Goal: Book appointment/travel/reservation

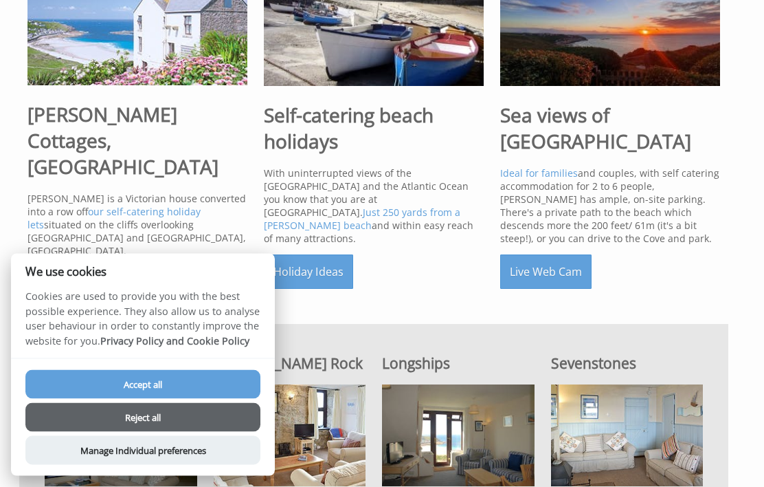
scroll to position [454, 0]
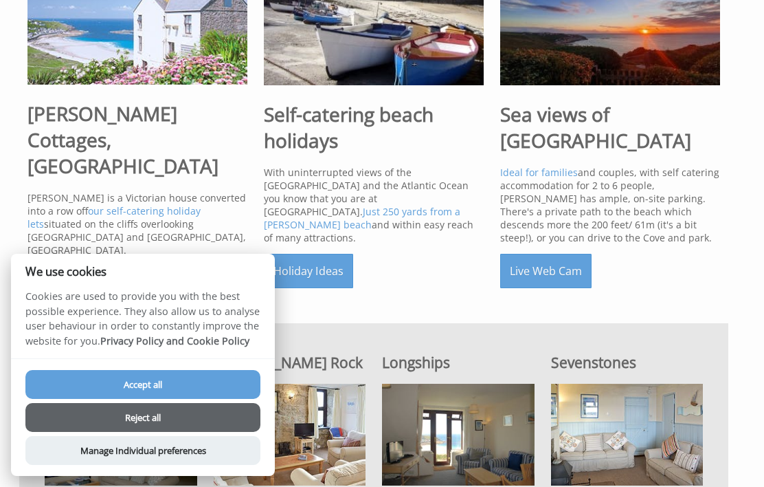
click at [190, 399] on button "Accept all" at bounding box center [142, 384] width 235 height 29
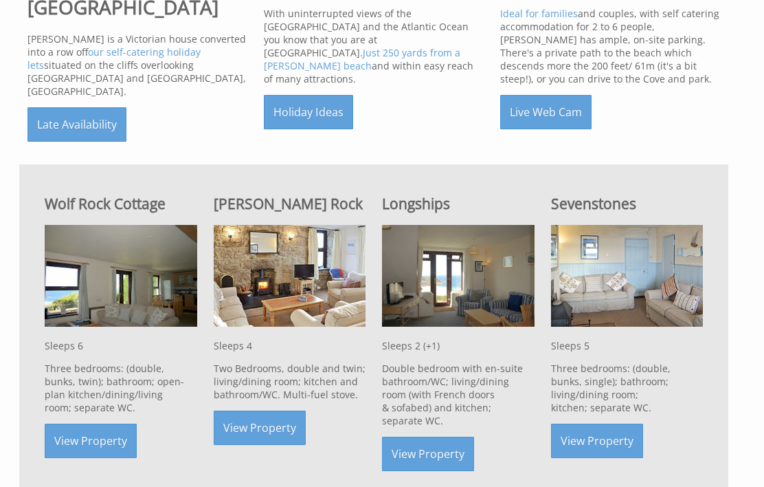
scroll to position [612, 0]
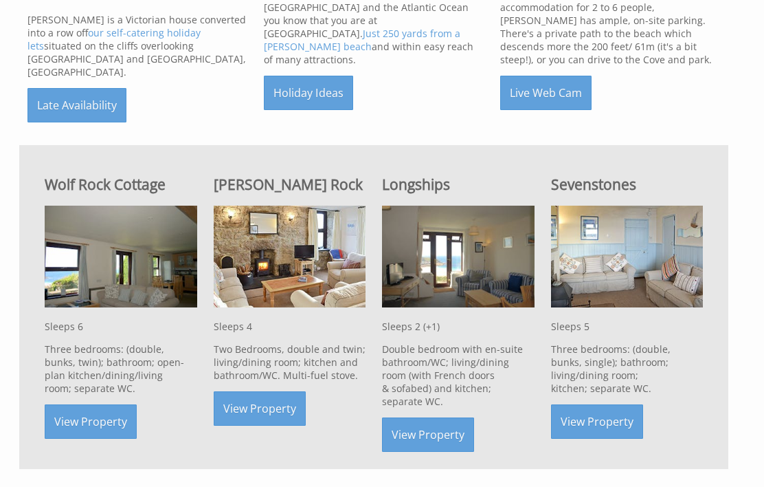
scroll to position [627, 0]
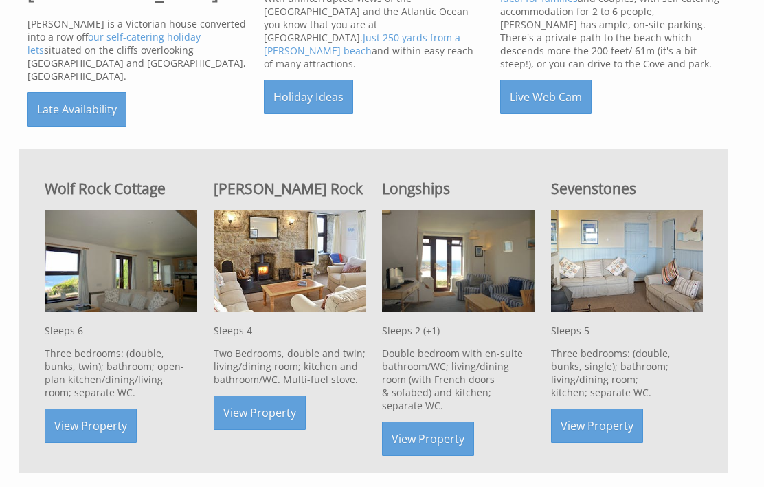
click at [449, 430] on link "View Property" at bounding box center [428, 438] width 92 height 34
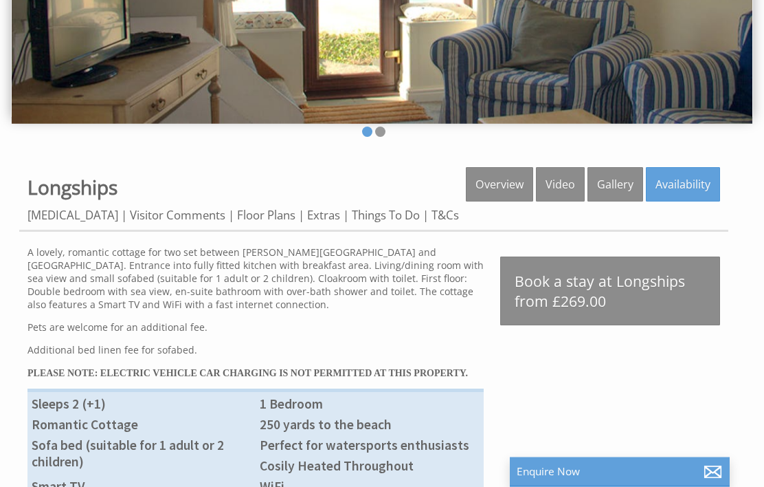
scroll to position [238, 0]
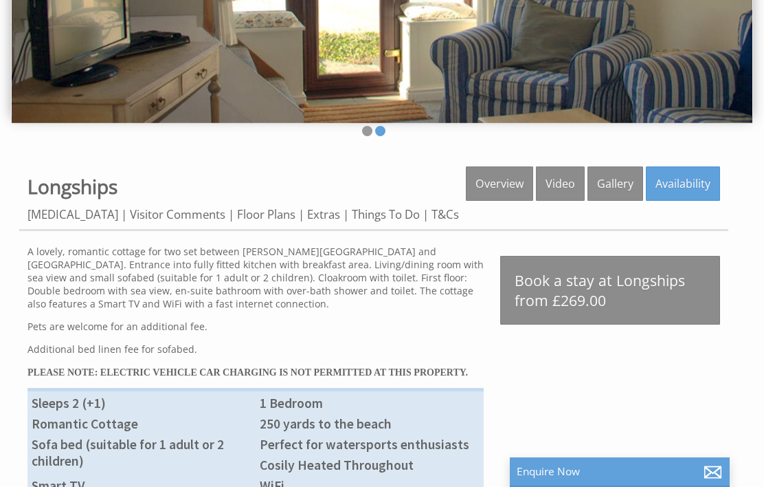
click at [693, 186] on link "Availability" at bounding box center [683, 183] width 74 height 34
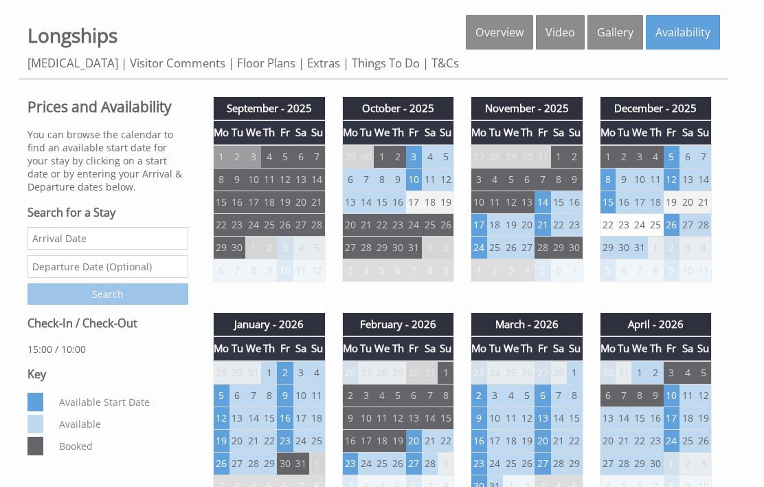
scroll to position [390, 0]
click at [421, 161] on td "3" at bounding box center [414, 156] width 16 height 23
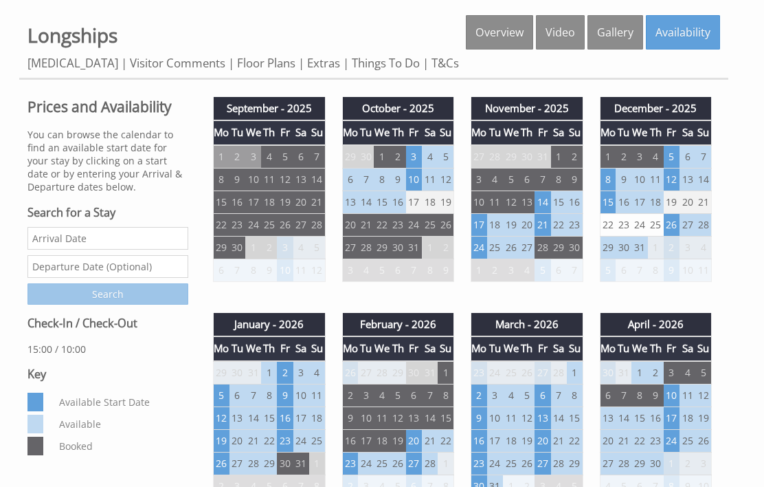
click at [421, 190] on td "10" at bounding box center [414, 179] width 16 height 23
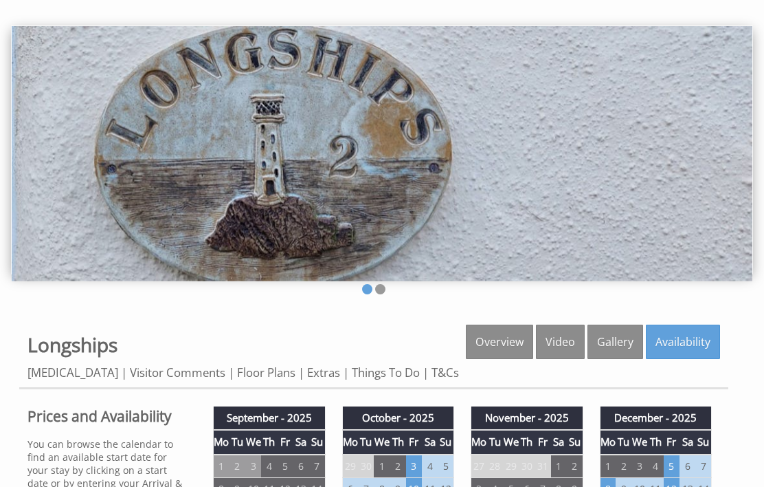
scroll to position [0, 0]
